Goal: Task Accomplishment & Management: Complete application form

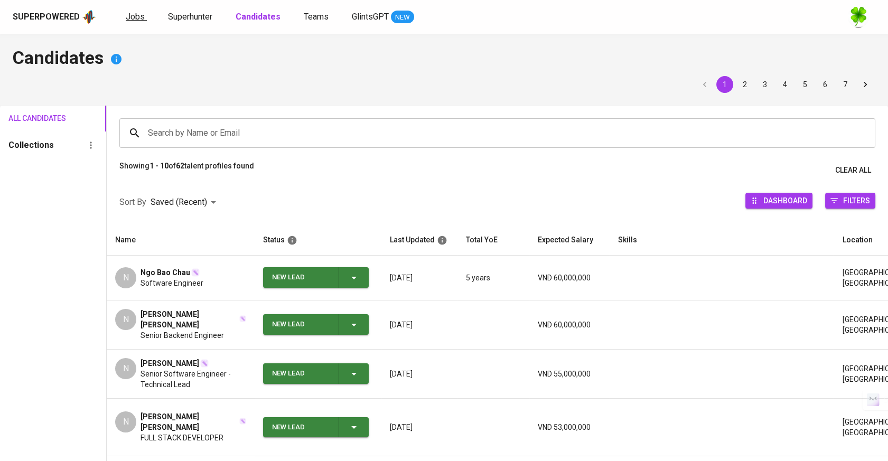
click at [140, 14] on span "Jobs" at bounding box center [135, 17] width 19 height 10
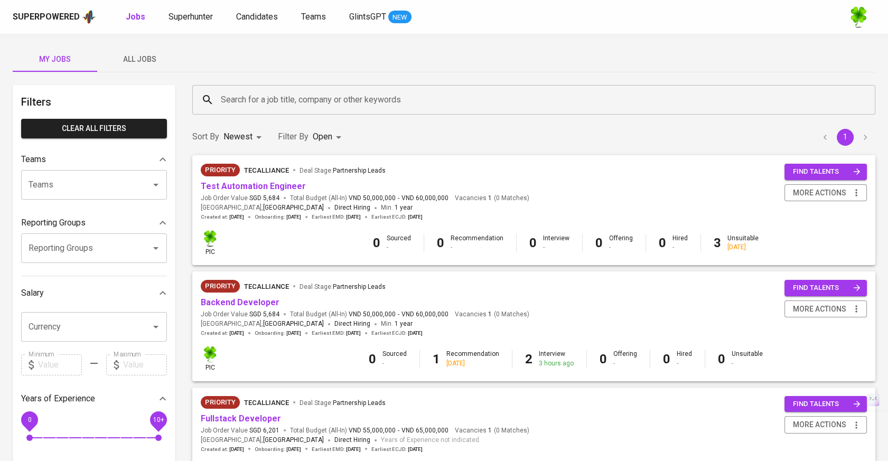
click at [148, 53] on span "All Jobs" at bounding box center [140, 59] width 72 height 13
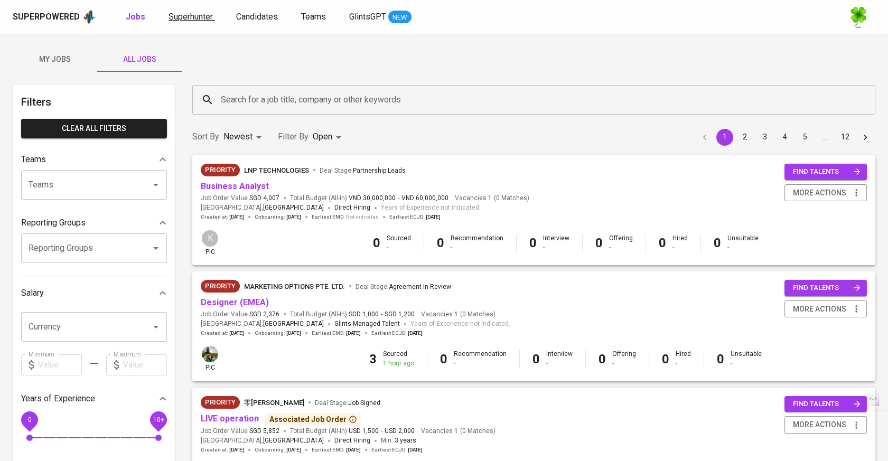
click at [204, 14] on span "Superhunter" at bounding box center [190, 17] width 44 height 10
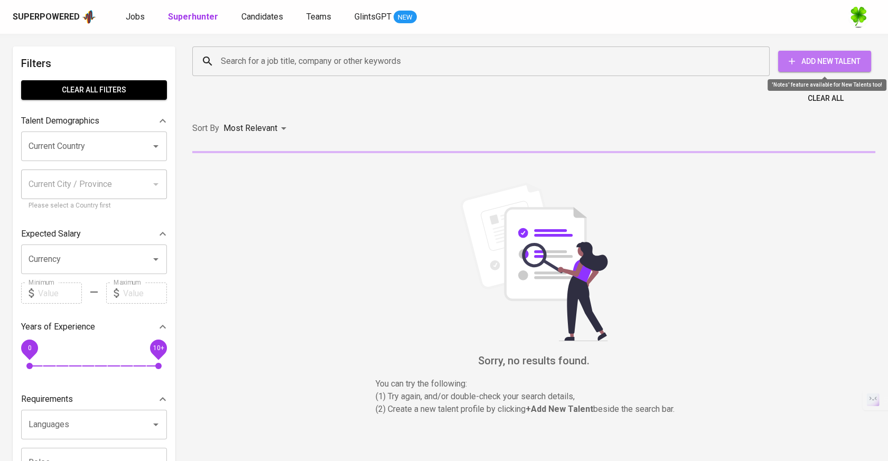
click at [827, 61] on span "Add New Talent" at bounding box center [824, 61] width 76 height 13
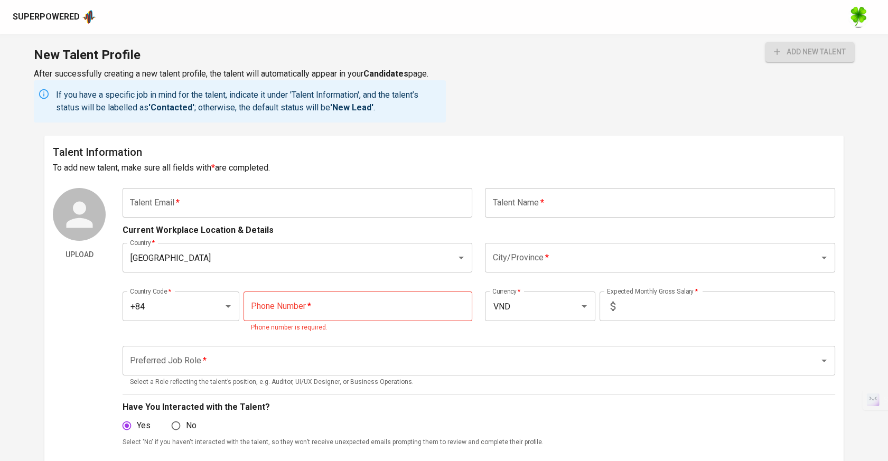
click at [340, 201] on input "text" at bounding box center [298, 203] width 350 height 30
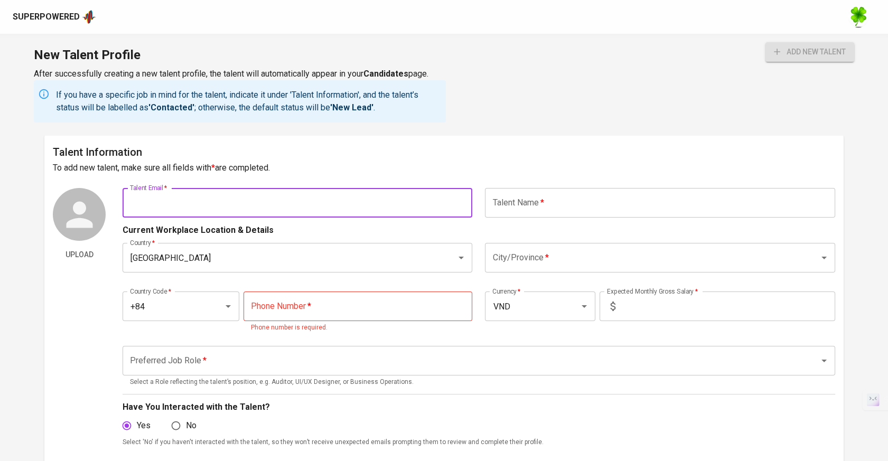
paste input "[EMAIL_ADDRESS][DOMAIN_NAME]"
type input "[EMAIL_ADDRESS][DOMAIN_NAME]"
click at [545, 203] on input "text" at bounding box center [660, 203] width 350 height 30
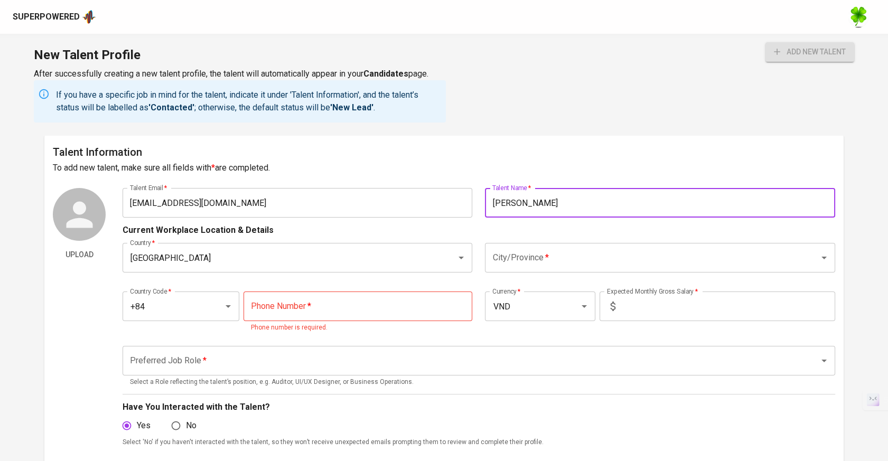
type input "[PERSON_NAME]"
click at [554, 264] on input "City/Province   *" at bounding box center [645, 258] width 311 height 20
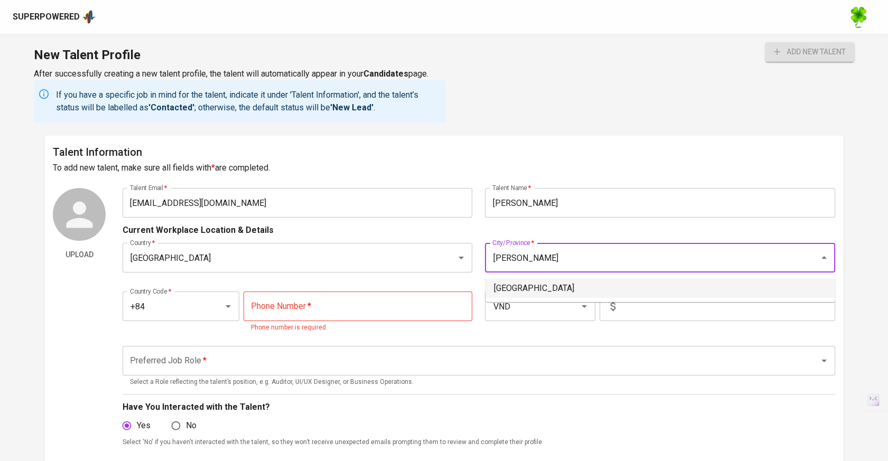
click at [579, 286] on li "[GEOGRAPHIC_DATA]" at bounding box center [660, 288] width 350 height 19
type input "[GEOGRAPHIC_DATA]"
click at [306, 307] on input "tel" at bounding box center [358, 307] width 229 height 30
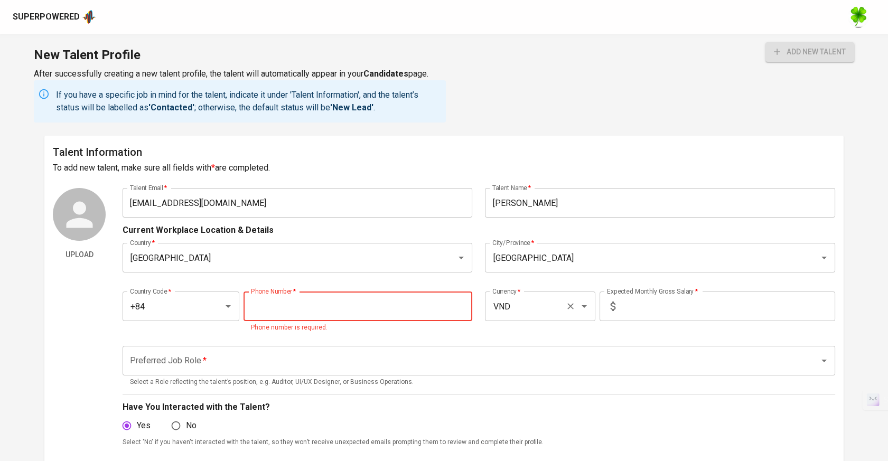
paste input "[PHONE_NUMBER]"
type input "[PHONE_NUMBER]"
click at [658, 297] on input "text" at bounding box center [728, 307] width 216 height 30
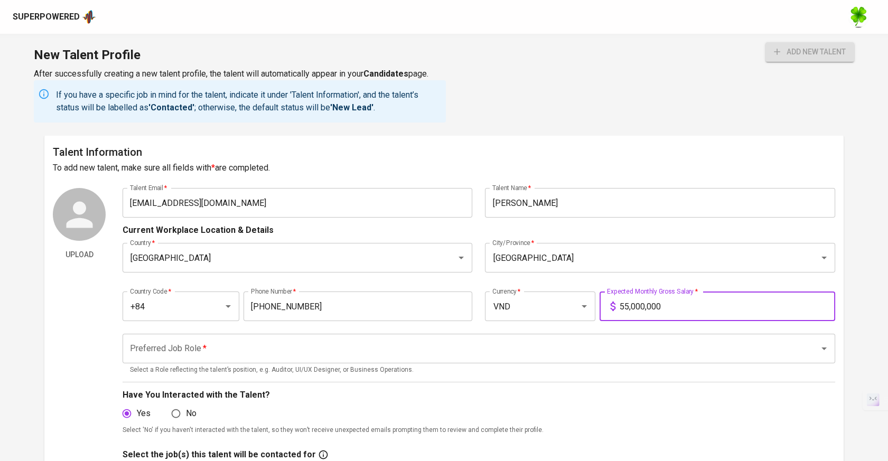
click at [509, 366] on p "Select a Role reflecting the talent’s position, e.g. Auditor, UI/UX Designer, o…" at bounding box center [479, 370] width 698 height 11
type input "55,000,000"
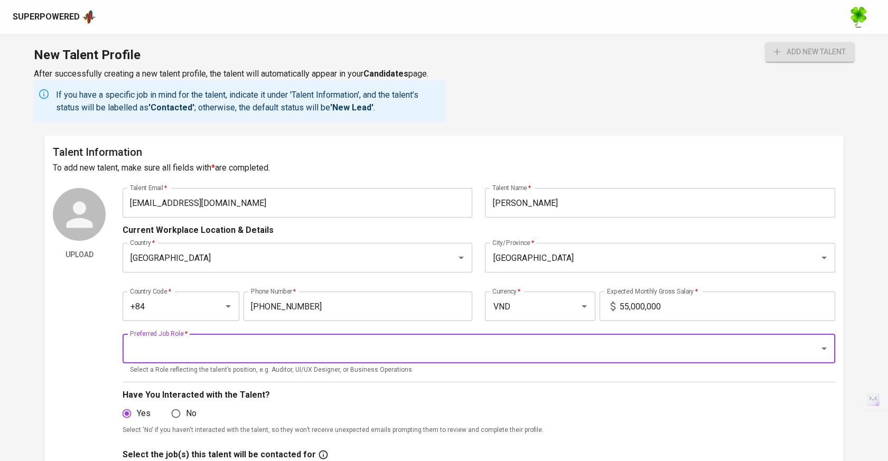
click at [510, 353] on input "Preferred Job Role   *" at bounding box center [463, 349] width 673 height 20
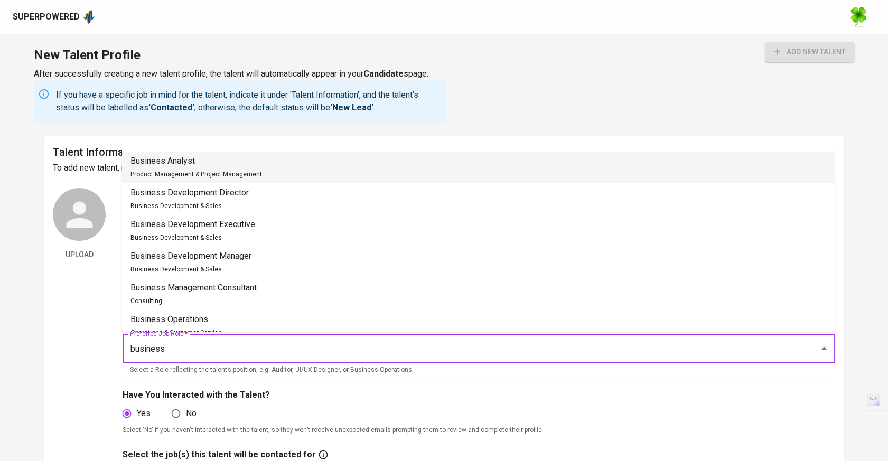
click at [345, 166] on li "Business Analyst Product Management & Project Management" at bounding box center [478, 168] width 713 height 32
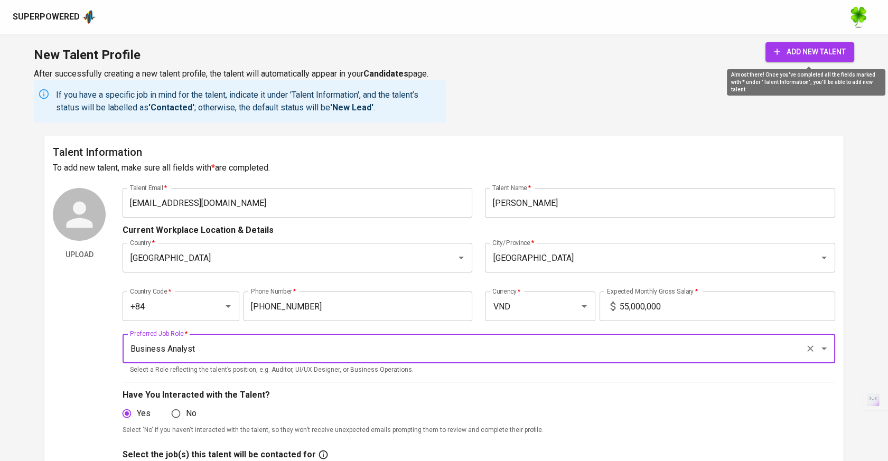
type input "Business Analyst"
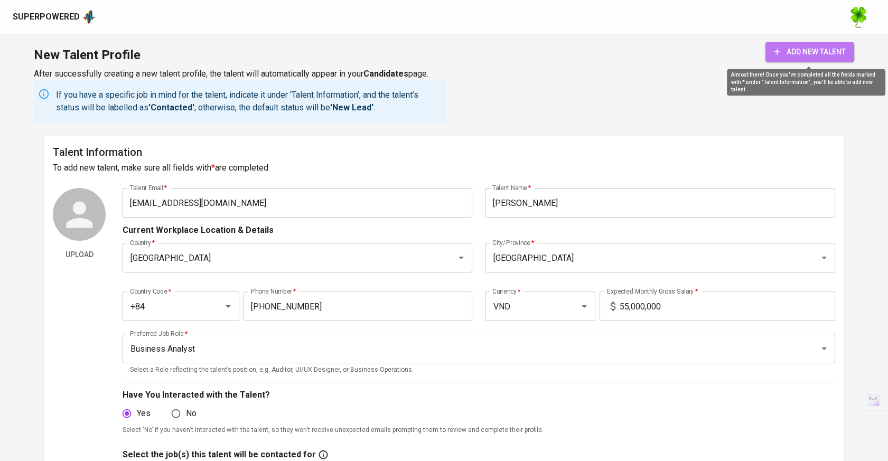
click at [802, 52] on span "add new talent" at bounding box center [810, 51] width 72 height 13
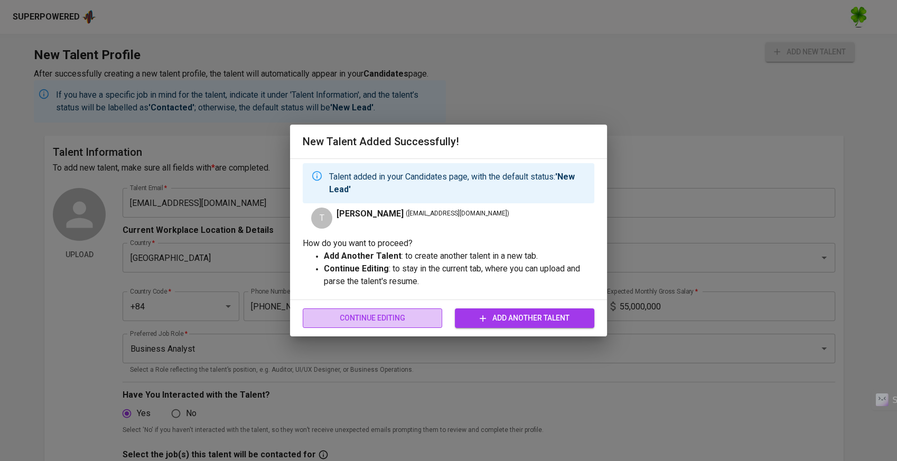
click at [415, 320] on span "Continue Editing" at bounding box center [372, 318] width 123 height 13
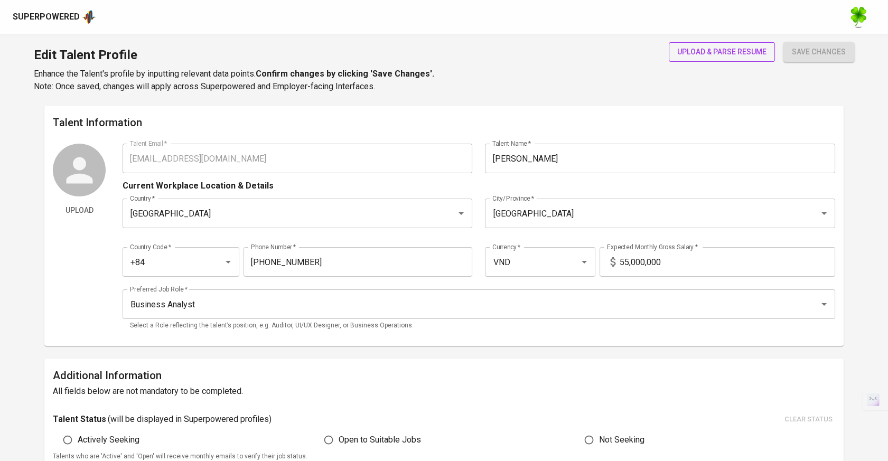
click at [693, 51] on span "upload & parse resume" at bounding box center [721, 51] width 89 height 13
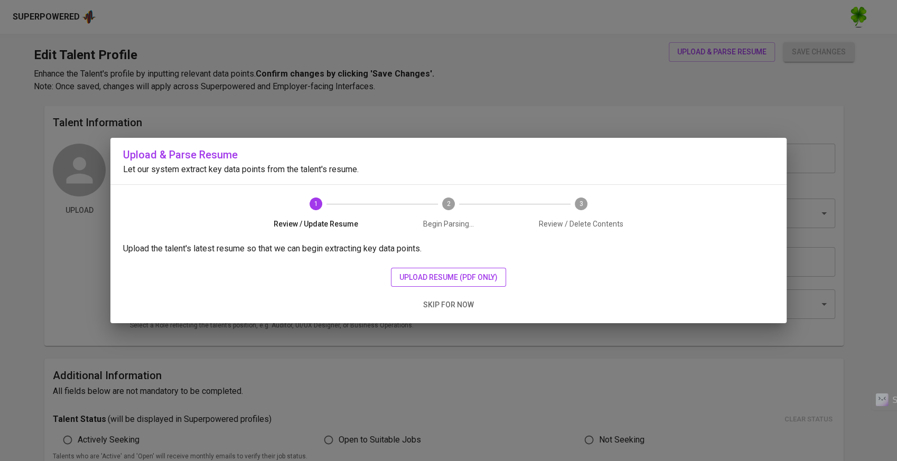
click at [429, 269] on button "upload resume (pdf only)" at bounding box center [448, 278] width 115 height 20
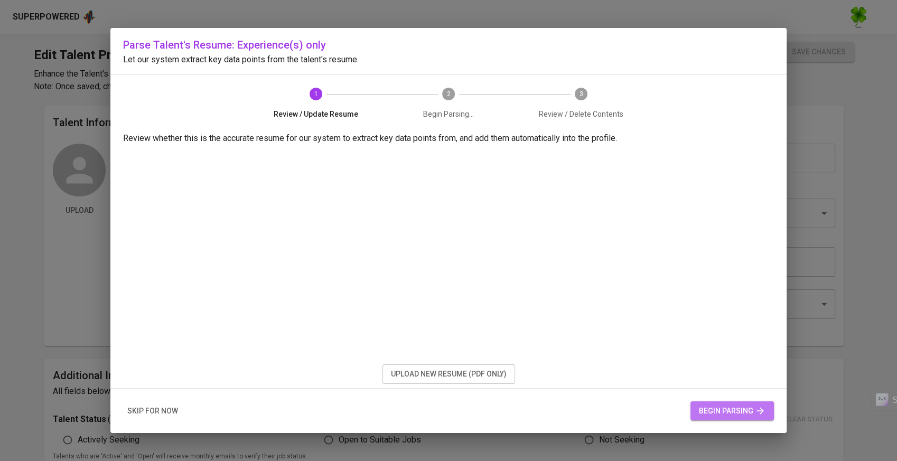
click at [723, 408] on span "begin parsing" at bounding box center [732, 411] width 67 height 13
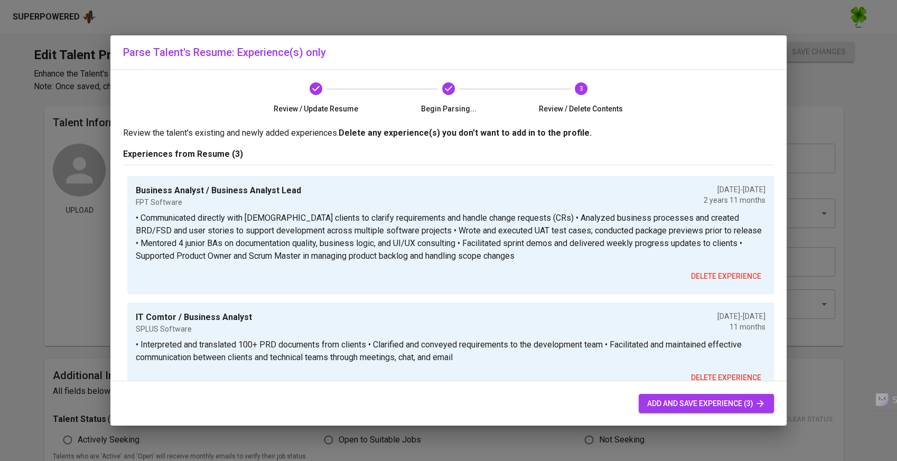
click at [666, 404] on span "add and save experience (3)" at bounding box center [706, 403] width 118 height 13
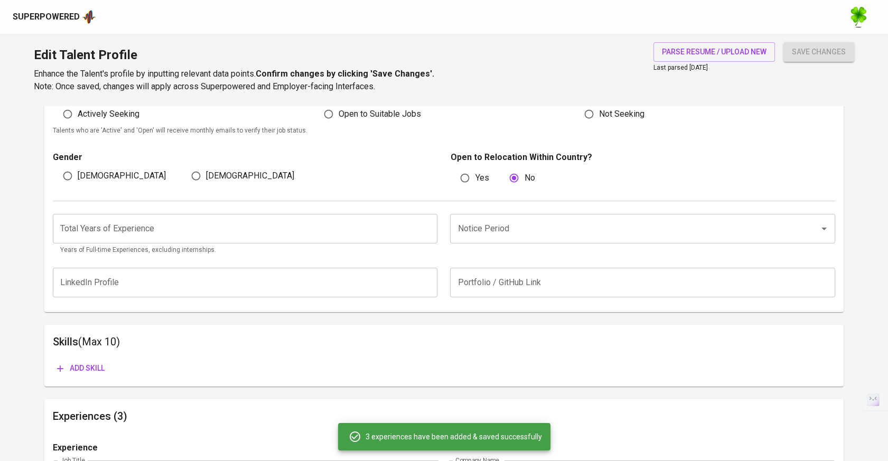
scroll to position [380, 0]
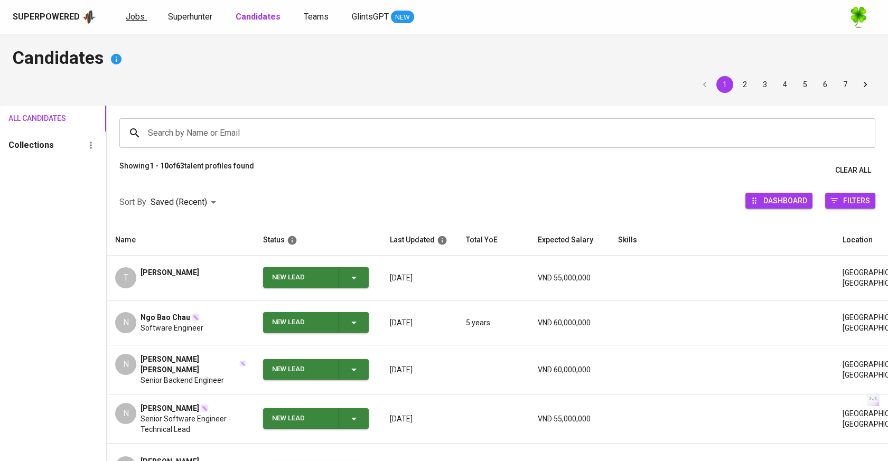
click at [139, 12] on span "Jobs" at bounding box center [135, 17] width 19 height 10
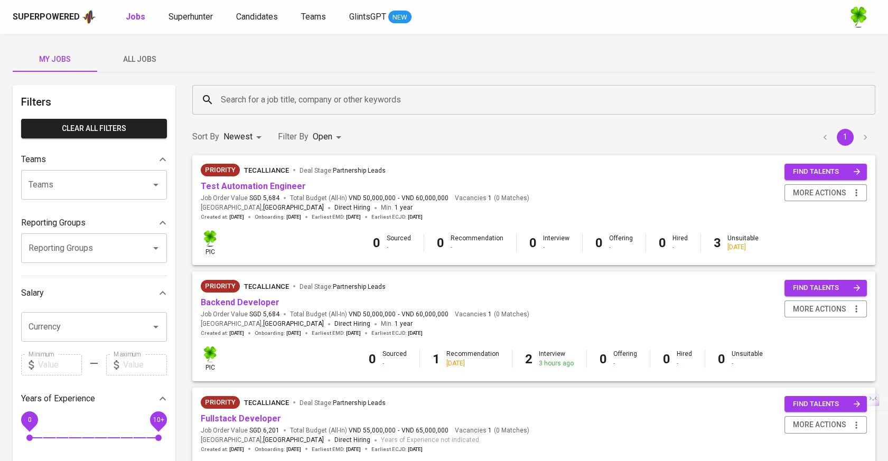
click at [146, 53] on span "All Jobs" at bounding box center [140, 59] width 72 height 13
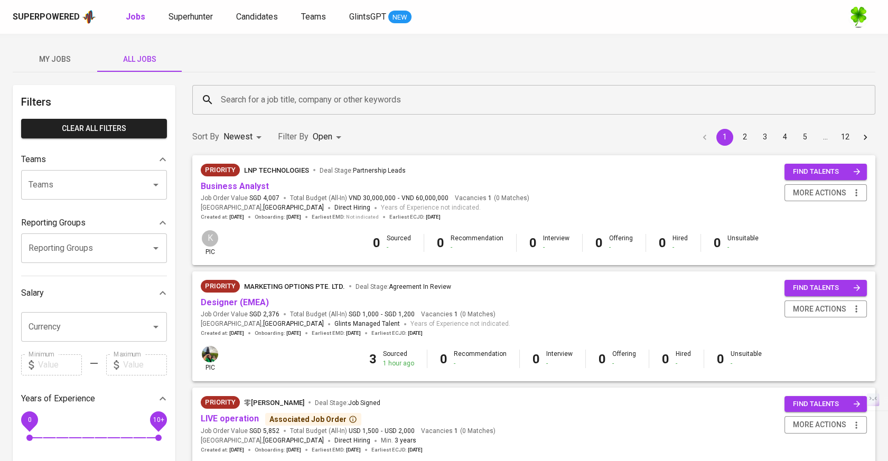
click at [326, 104] on input "Search for a job title, company or other keywords" at bounding box center [536, 100] width 636 height 20
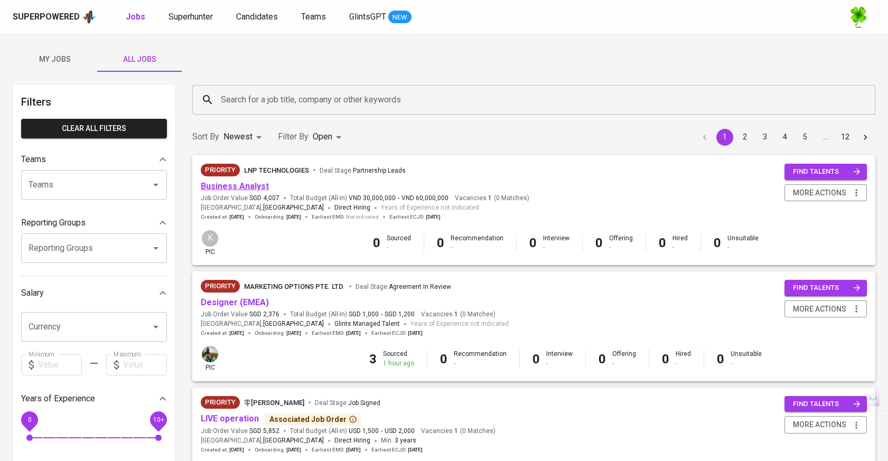
click at [240, 189] on link "Business Analyst" at bounding box center [235, 186] width 68 height 10
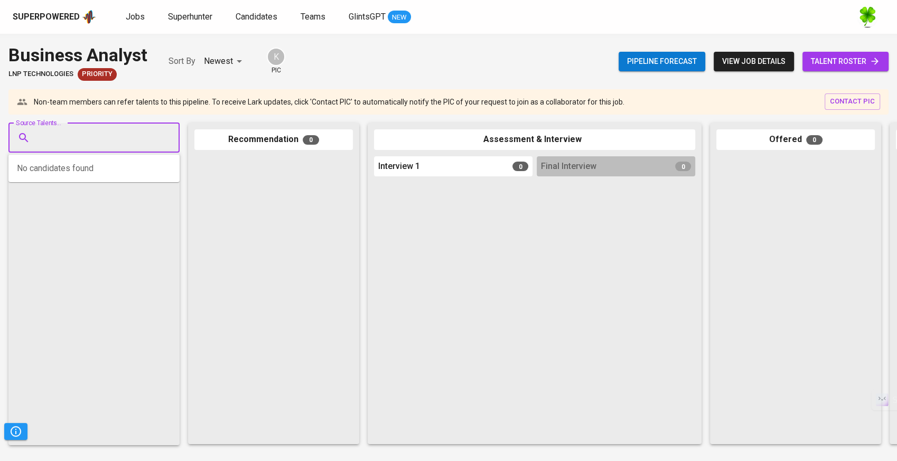
click at [120, 143] on input "Source Talents..." at bounding box center [89, 138] width 111 height 20
paste input "[EMAIL_ADDRESS][DOMAIN_NAME]"
type input "[EMAIL_ADDRESS][DOMAIN_NAME]"
click at [108, 171] on div "[PERSON_NAME]" at bounding box center [106, 167] width 125 height 11
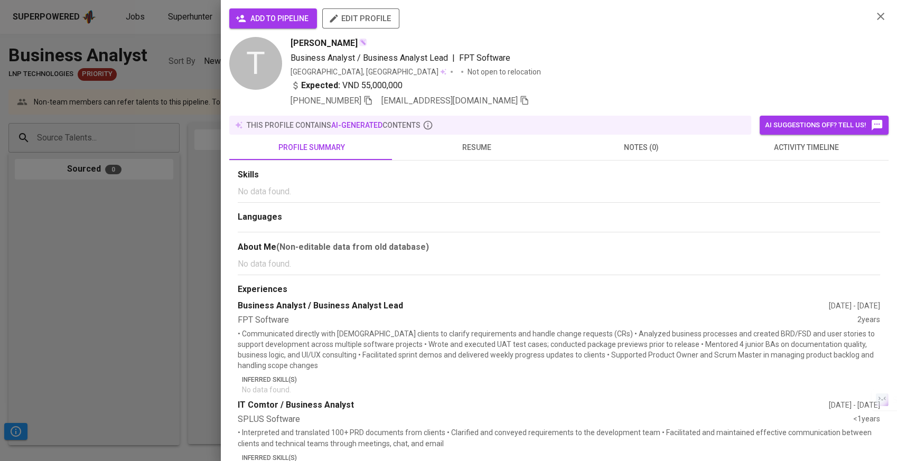
click at [286, 12] on span "add to pipeline" at bounding box center [273, 18] width 71 height 13
